Goal: Obtain resource: Download file/media

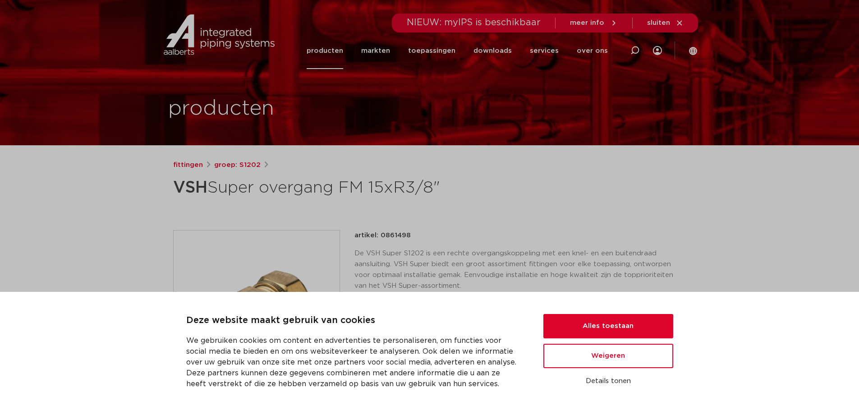
click at [257, 280] on img at bounding box center [257, 313] width 166 height 166
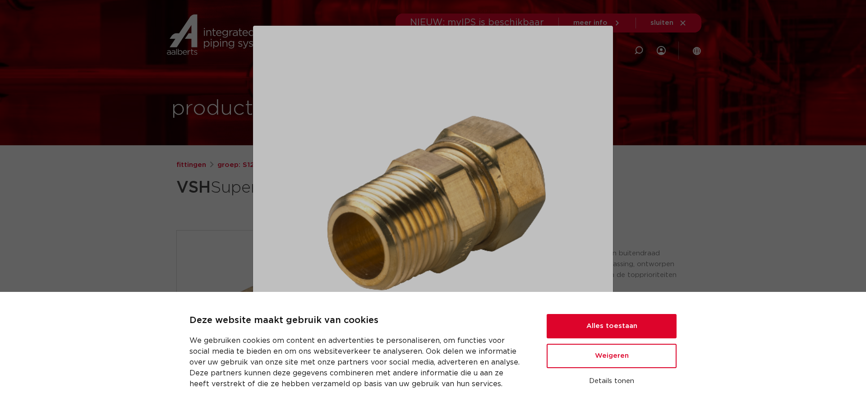
click at [436, 203] on img at bounding box center [432, 205] width 345 height 345
click at [477, 237] on img at bounding box center [432, 205] width 345 height 345
click at [588, 322] on button "Alles toestaan" at bounding box center [611, 326] width 130 height 24
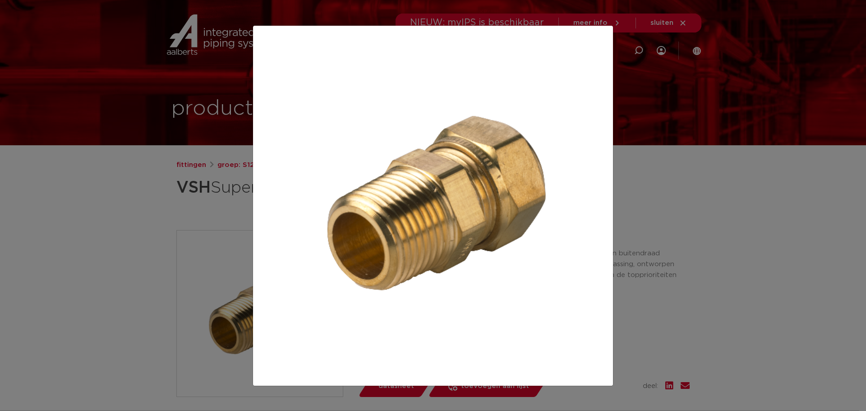
click at [559, 244] on img at bounding box center [432, 205] width 345 height 345
click at [146, 285] on div at bounding box center [433, 205] width 866 height 411
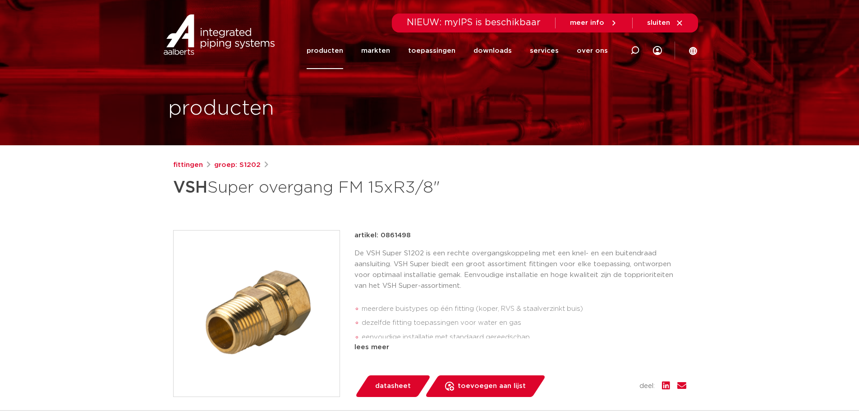
click at [674, 23] on span "sluiten" at bounding box center [665, 23] width 37 height 8
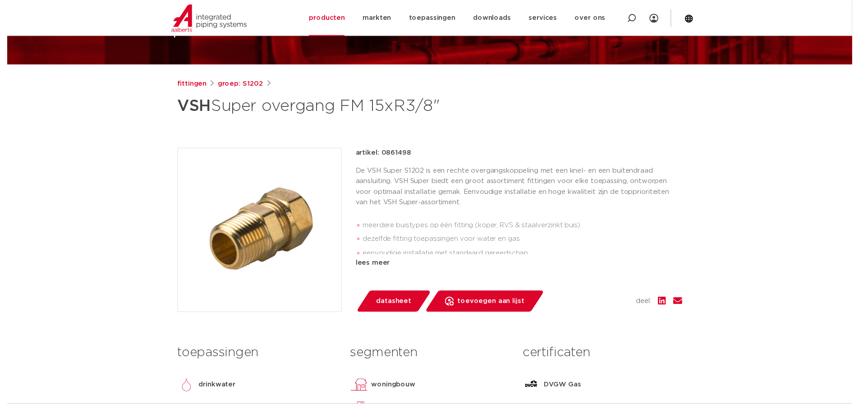
scroll to position [90, 0]
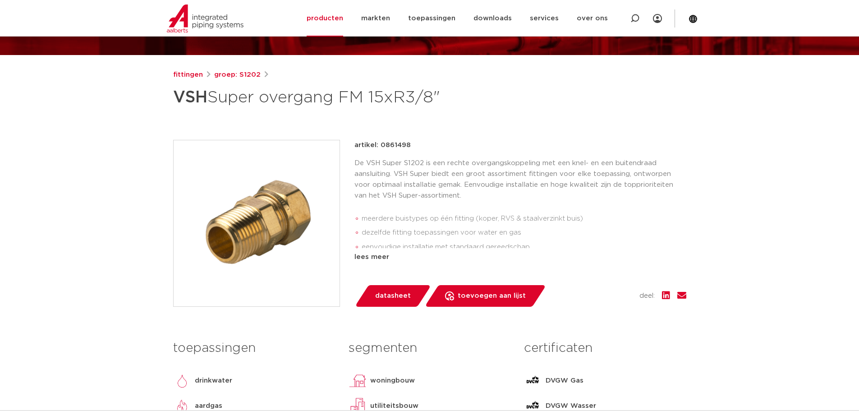
click at [396, 296] on span "datasheet" at bounding box center [393, 296] width 36 height 14
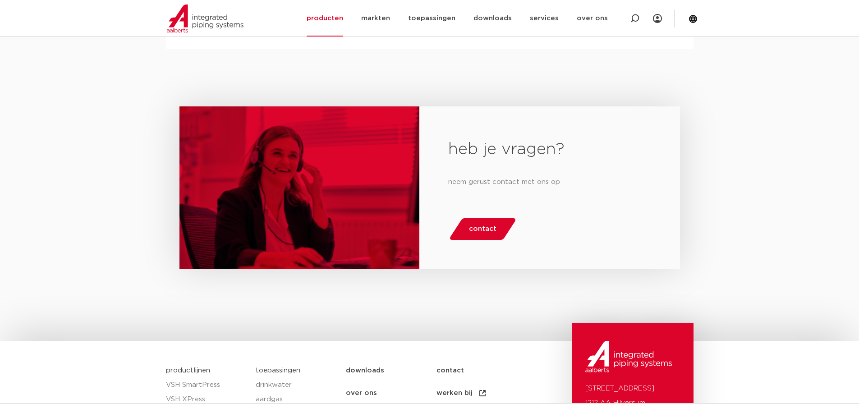
scroll to position [1082, 0]
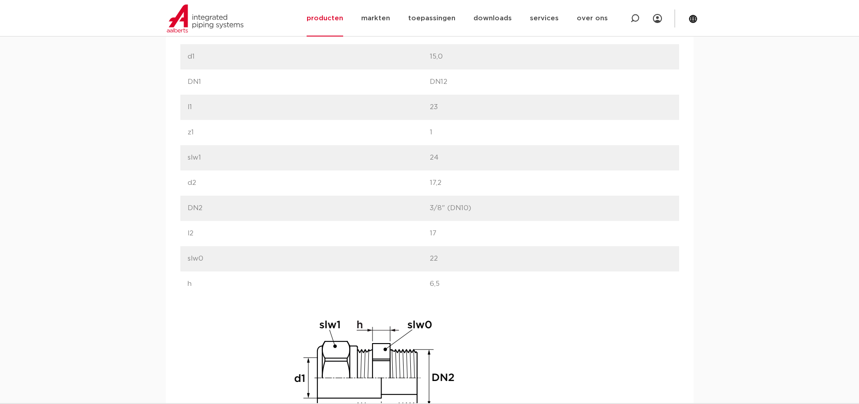
scroll to position [631, 0]
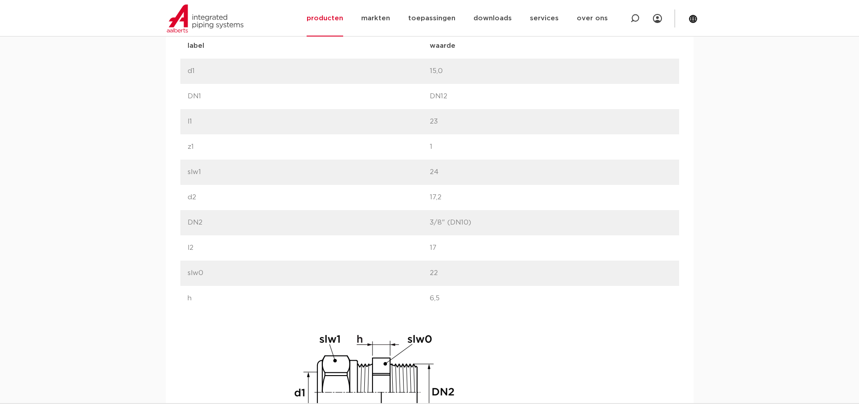
drag, startPoint x: 430, startPoint y: 123, endPoint x: 455, endPoint y: 121, distance: 24.4
click at [455, 121] on p "23" at bounding box center [551, 121] width 242 height 11
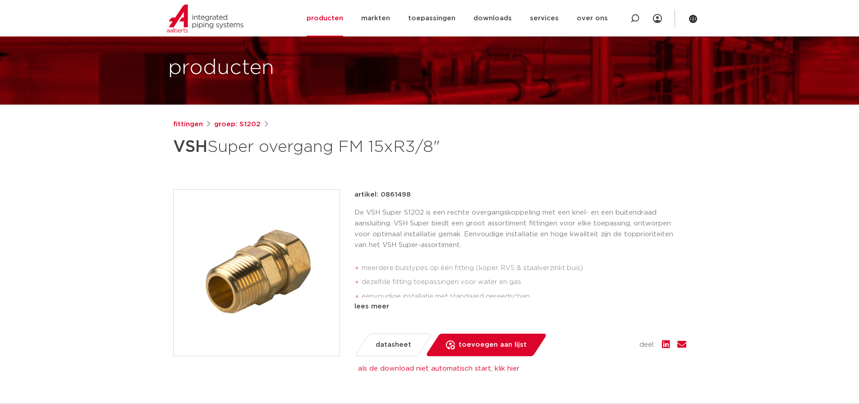
scroll to position [0, 0]
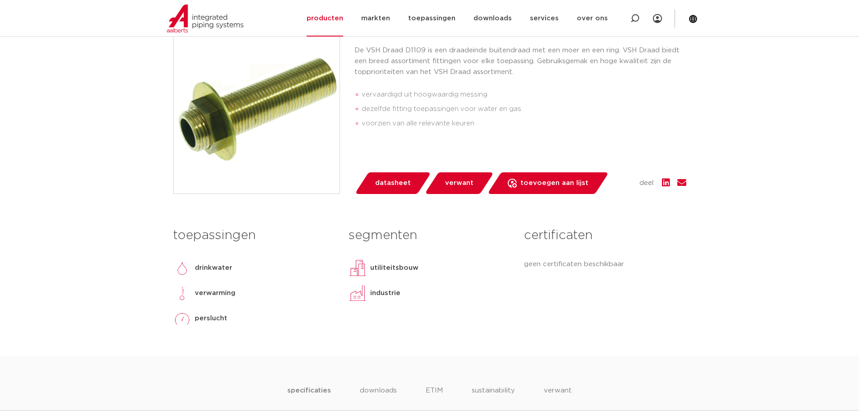
scroll to position [225, 0]
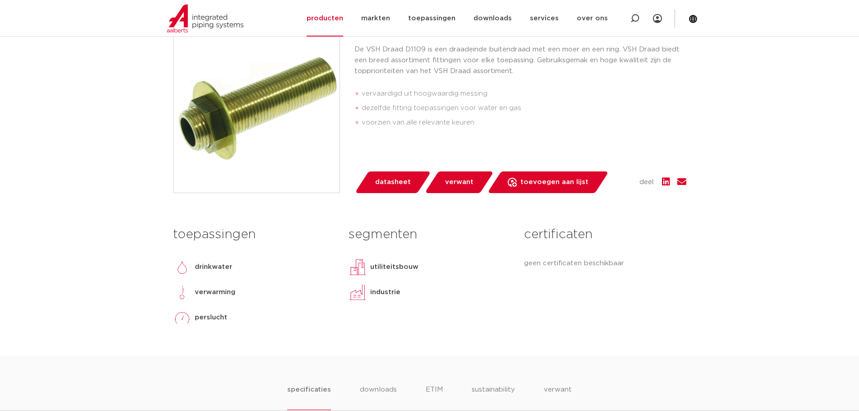
click at [396, 181] on span "datasheet" at bounding box center [393, 182] width 36 height 14
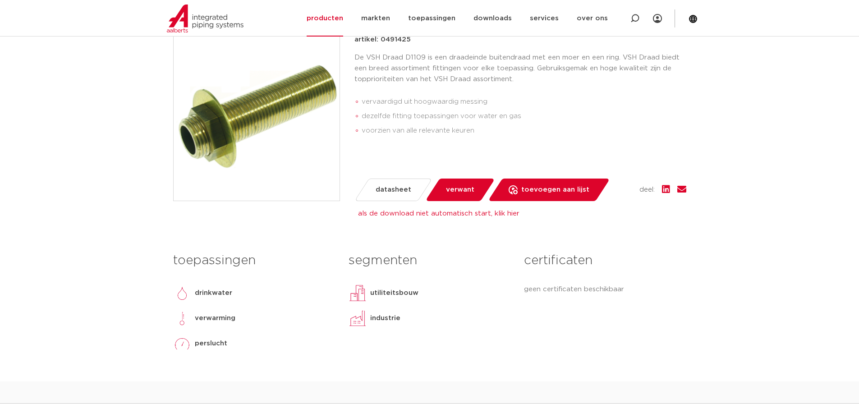
scroll to position [198, 0]
